Goal: Task Accomplishment & Management: Use online tool/utility

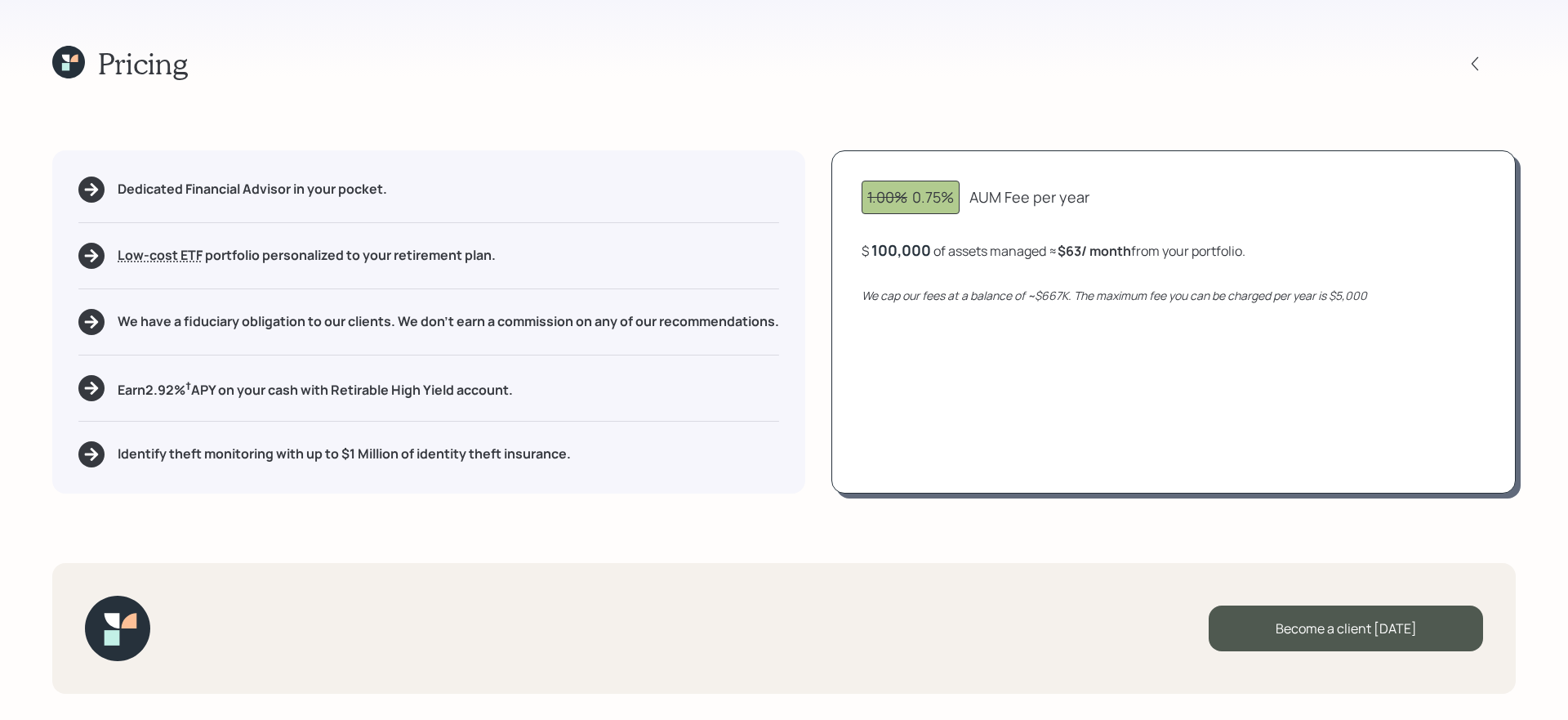
click at [55, 53] on icon at bounding box center [68, 61] width 32 height 32
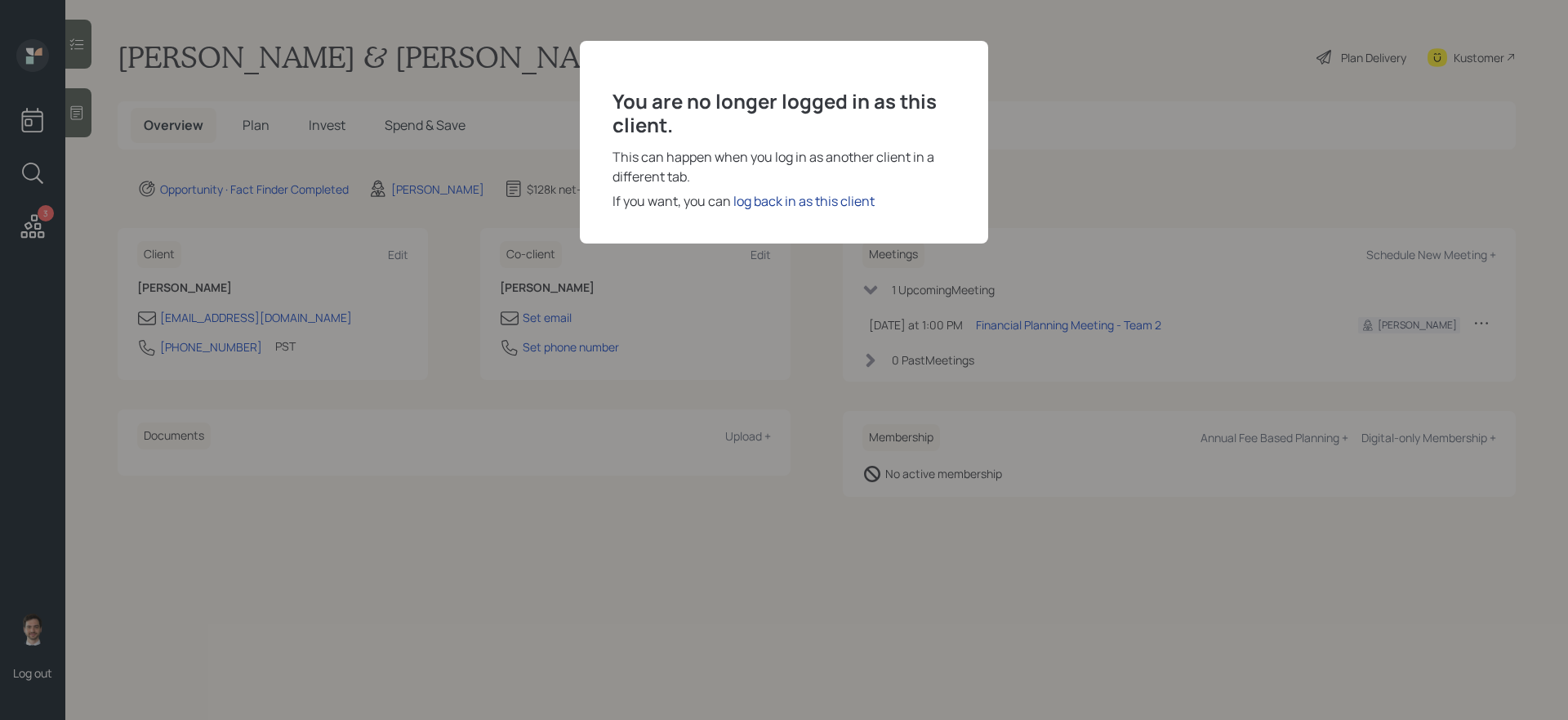
click at [828, 202] on div "log back in as this client" at bounding box center [804, 201] width 141 height 19
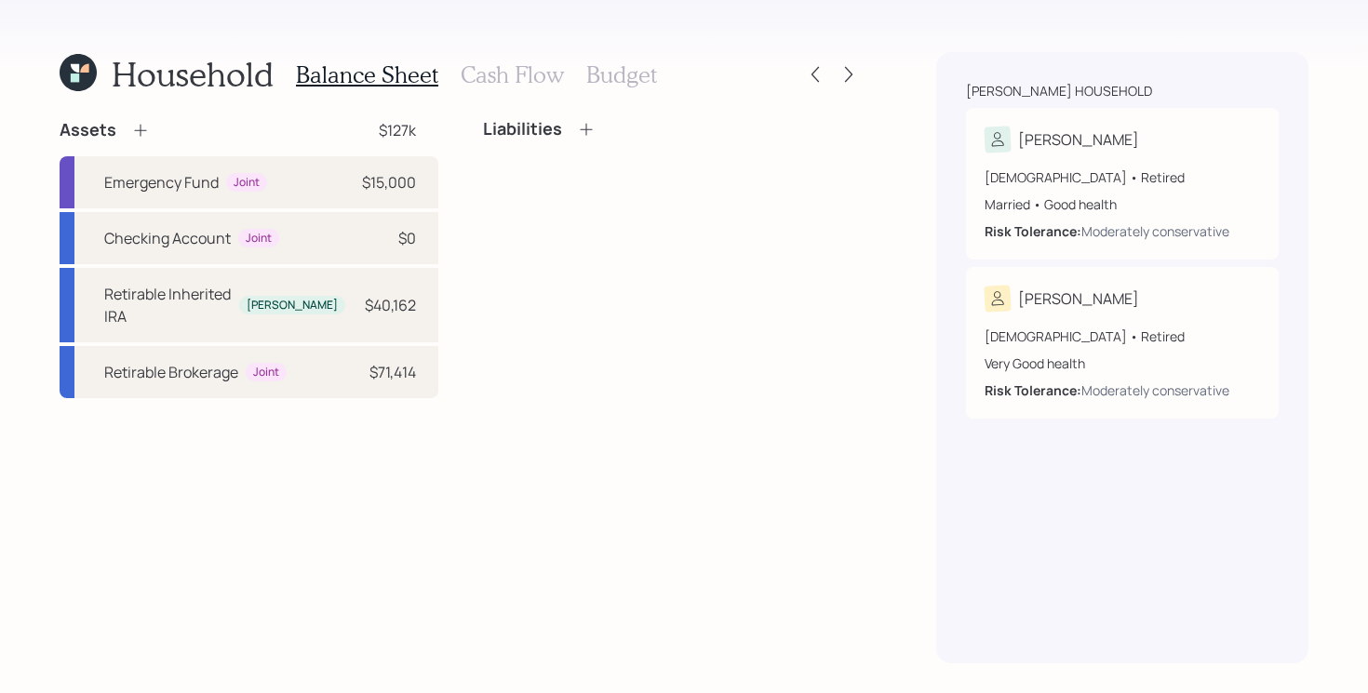
click at [77, 75] on icon at bounding box center [75, 78] width 8 height 8
